Goal: Check status: Check status

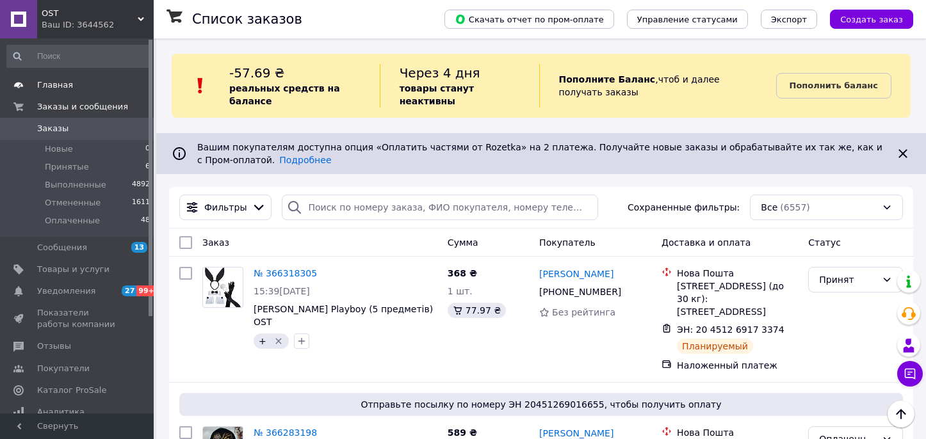
scroll to position [1345, 0]
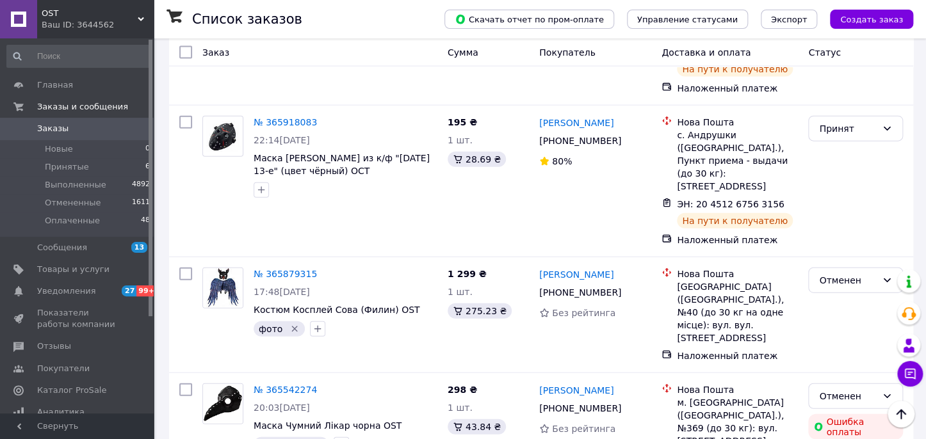
click at [76, 125] on span "Заказы" at bounding box center [77, 129] width 81 height 12
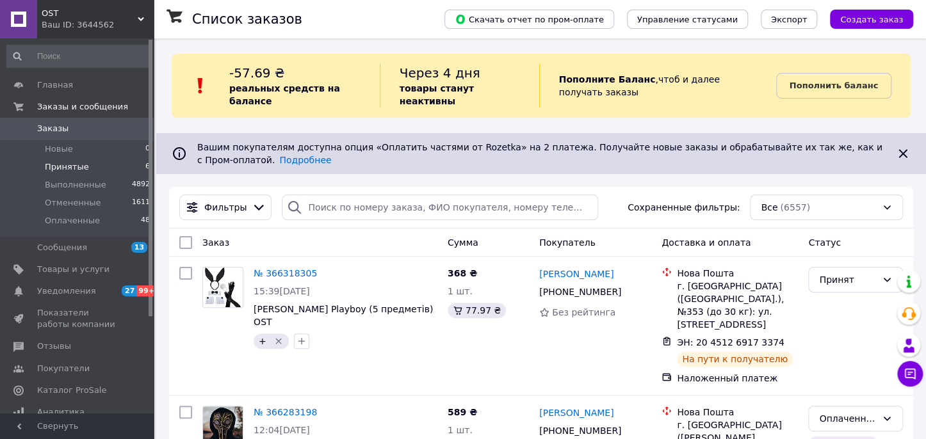
click at [129, 167] on li "Принятые 6" at bounding box center [79, 167] width 158 height 18
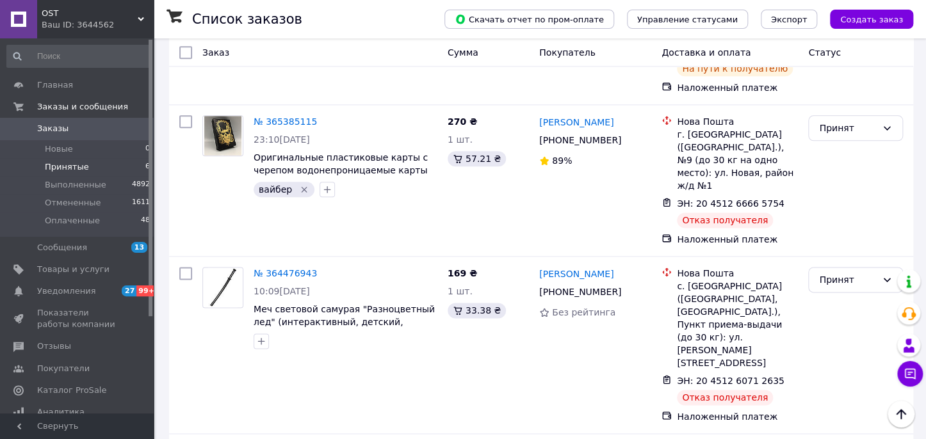
scroll to position [693, 0]
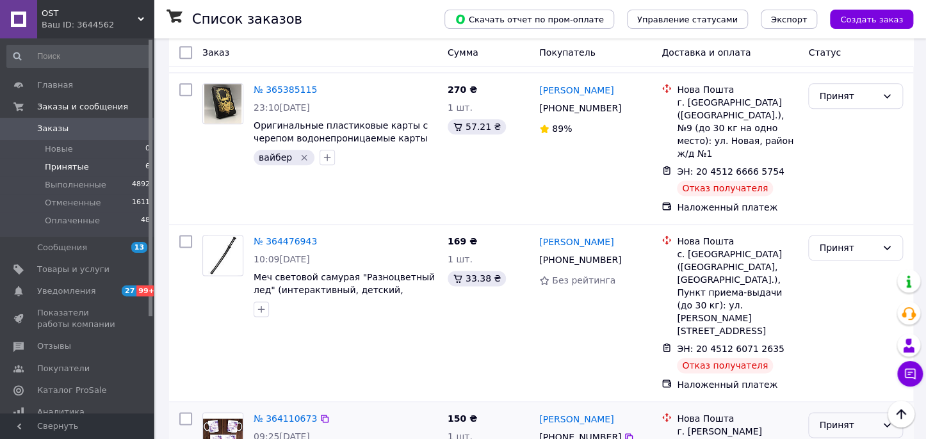
click at [817, 412] on div "Принят" at bounding box center [855, 425] width 95 height 26
click at [827, 342] on li "Выполнен" at bounding box center [855, 338] width 93 height 23
